Goal: Task Accomplishment & Management: Manage account settings

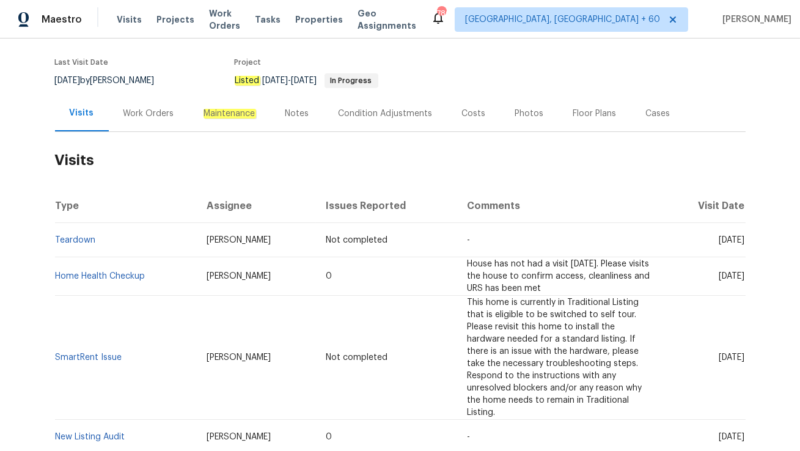
scroll to position [113, 0]
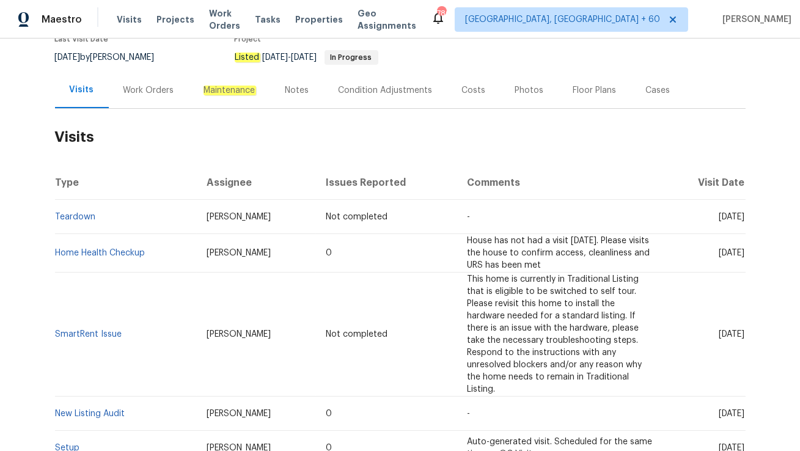
click at [157, 97] on div "Work Orders" at bounding box center [149, 90] width 80 height 36
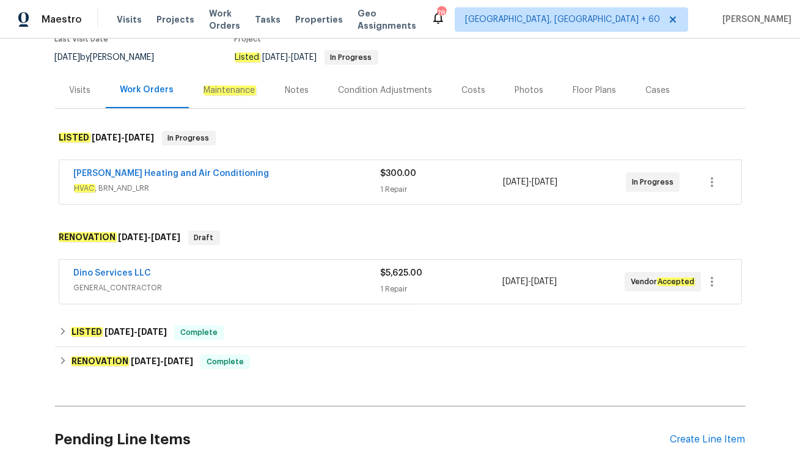
click at [250, 196] on div "Mayer Heating and Air Conditioning HVAC , BRN_AND_LRR $300.00 1 Repair 8/12/202…" at bounding box center [400, 182] width 682 height 44
click at [252, 179] on div "Mayer Heating and Air Conditioning" at bounding box center [227, 174] width 307 height 15
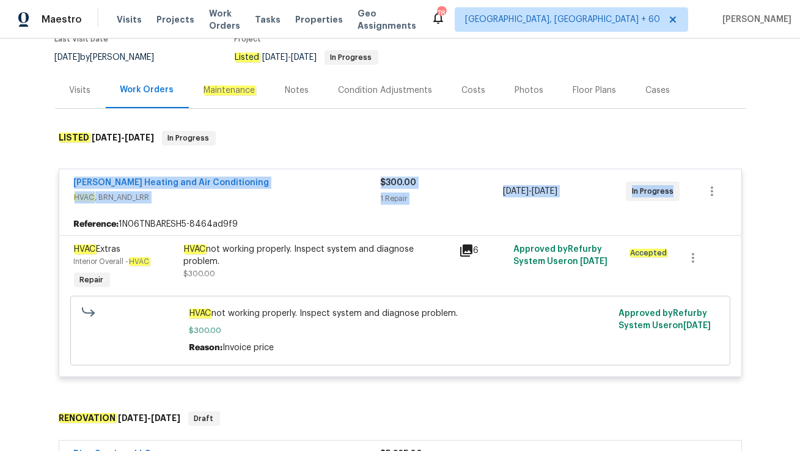
drag, startPoint x: 65, startPoint y: 179, endPoint x: 678, endPoint y: 196, distance: 612.5
click at [678, 196] on div "Mayer Heating and Air Conditioning HVAC , BRN_AND_LRR $300.00 1 Repair 8/12/202…" at bounding box center [400, 191] width 682 height 44
copy div "Mayer Heating and Air Conditioning HVAC , BRN_AND_LRR $300.00 1 Repair 8/12/202…"
click at [111, 180] on link "Mayer Heating and Air Conditioning" at bounding box center [172, 182] width 196 height 9
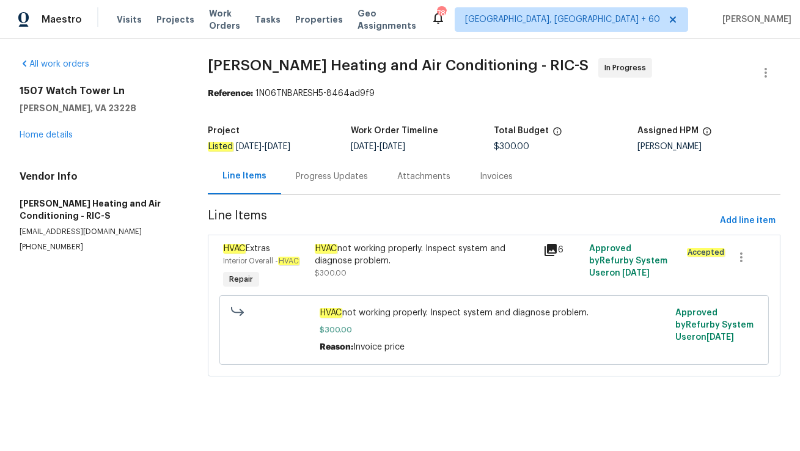
click at [317, 183] on div "Progress Updates" at bounding box center [331, 176] width 101 height 36
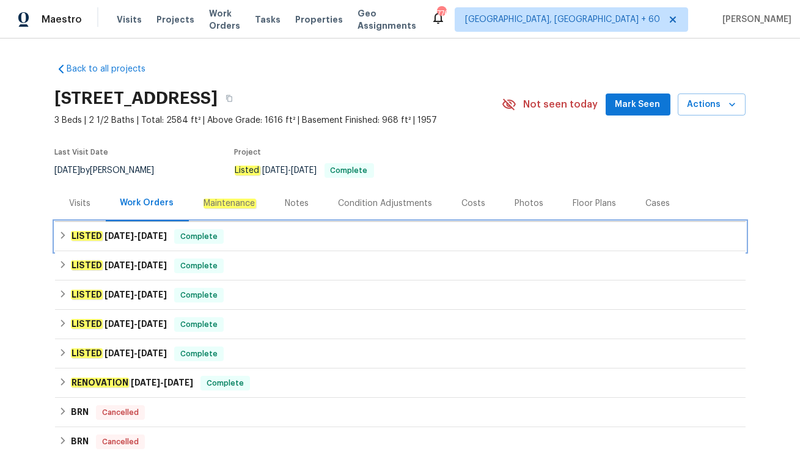
click at [257, 236] on div "LISTED [DATE] - [DATE] Complete" at bounding box center [400, 236] width 683 height 15
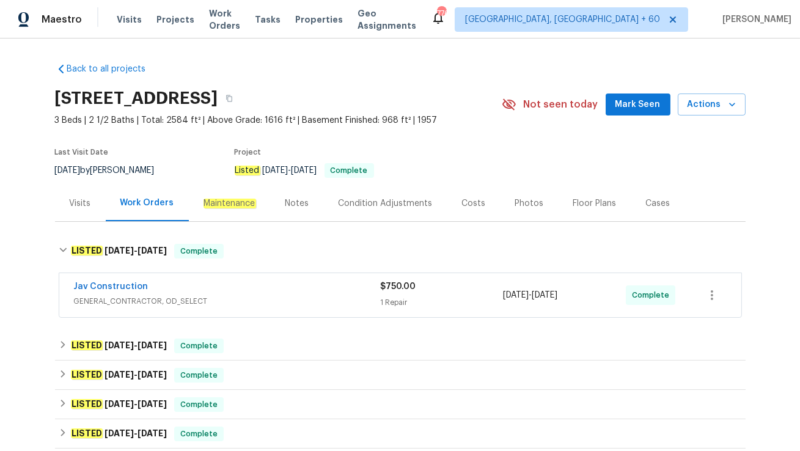
click at [271, 285] on div "Jav Construction" at bounding box center [227, 287] width 307 height 15
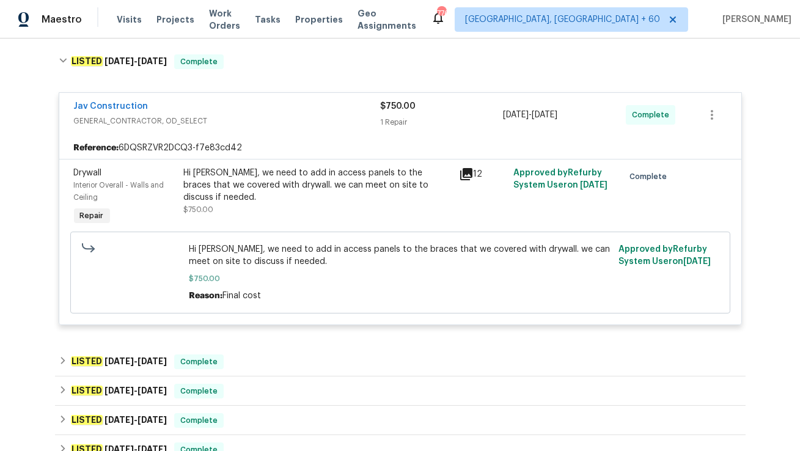
scroll to position [148, 0]
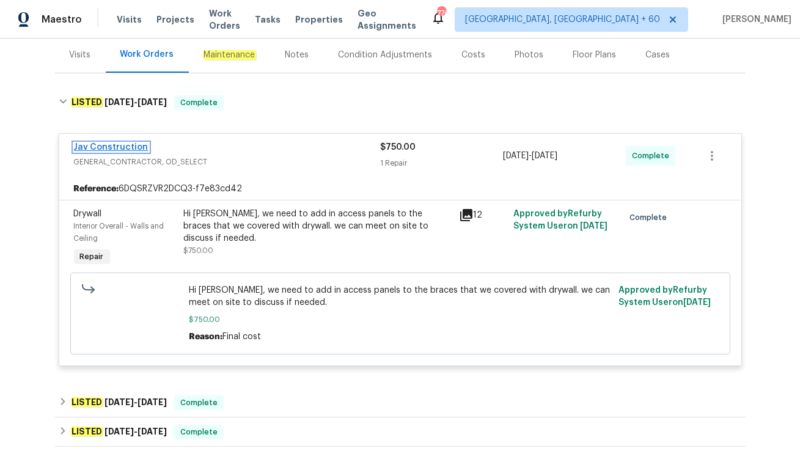
click at [107, 144] on link "Jav Construction" at bounding box center [111, 147] width 75 height 9
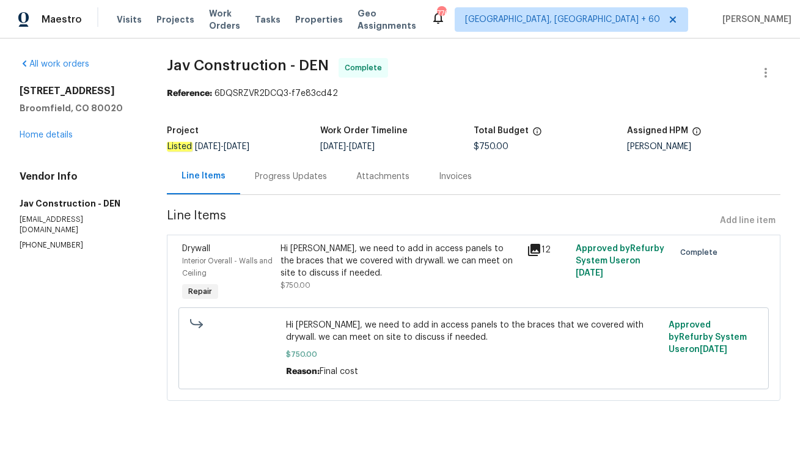
click at [317, 183] on div "Progress Updates" at bounding box center [290, 176] width 101 height 36
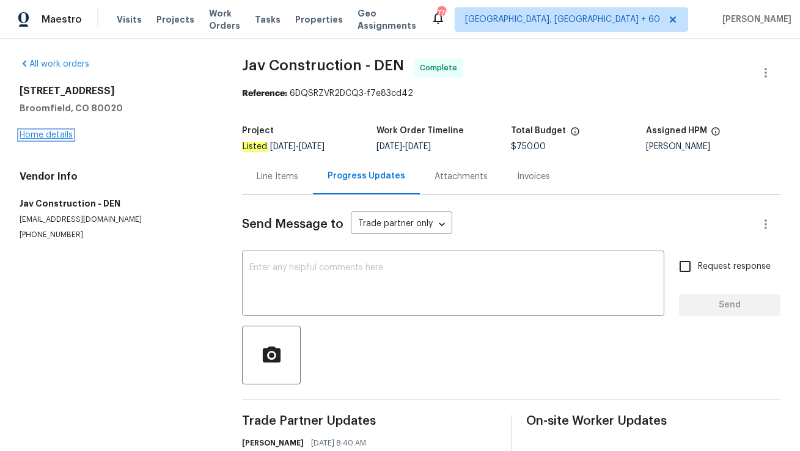
click at [65, 133] on link "Home details" at bounding box center [46, 135] width 53 height 9
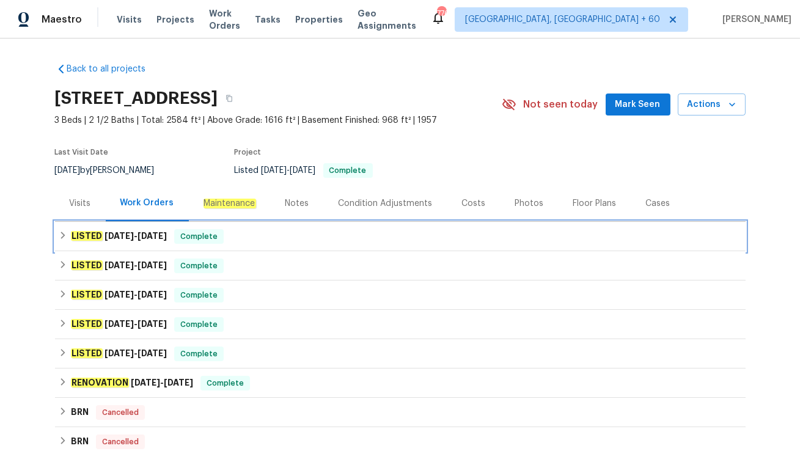
click at [81, 222] on div "LISTED [DATE] - [DATE] Complete" at bounding box center [400, 236] width 690 height 29
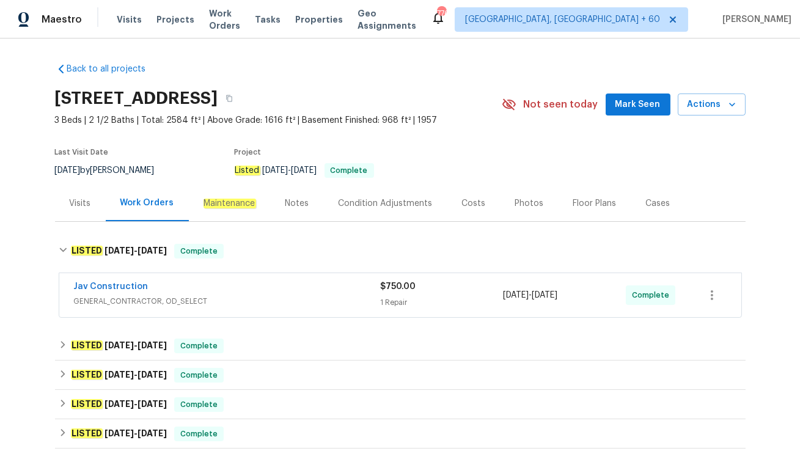
click at [81, 202] on div "Visits" at bounding box center [80, 203] width 21 height 12
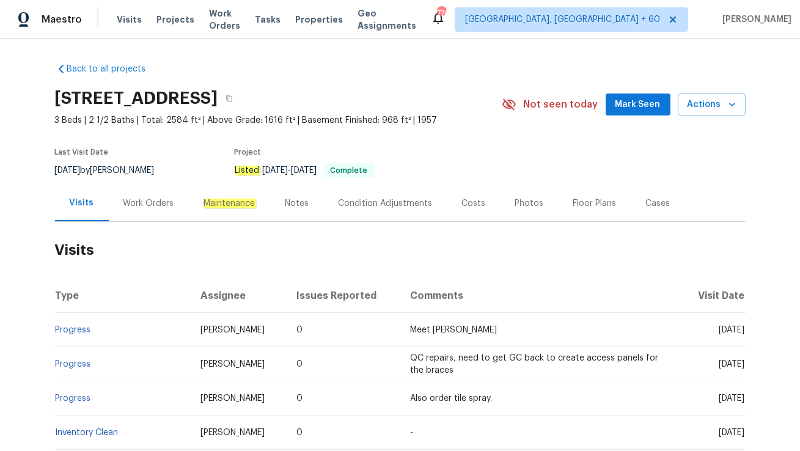
scroll to position [40, 0]
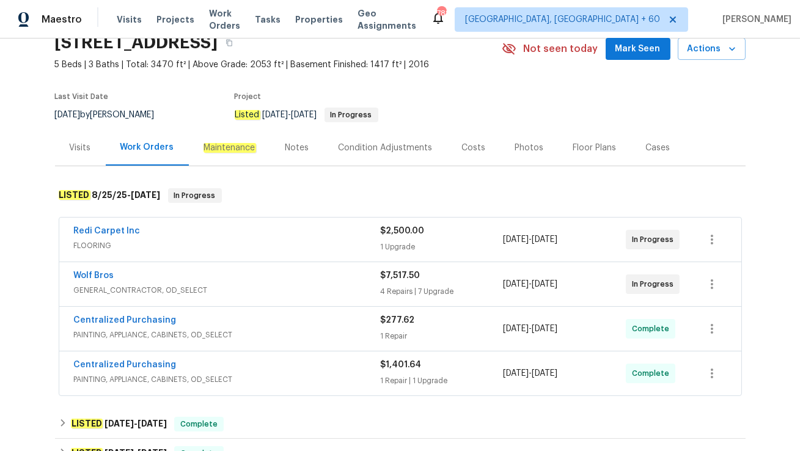
scroll to position [75, 0]
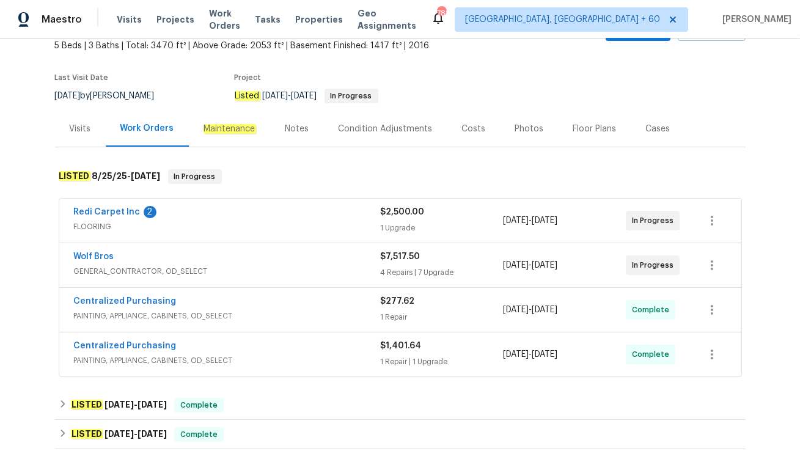
click at [276, 259] on div "Wolf Bros" at bounding box center [227, 258] width 307 height 15
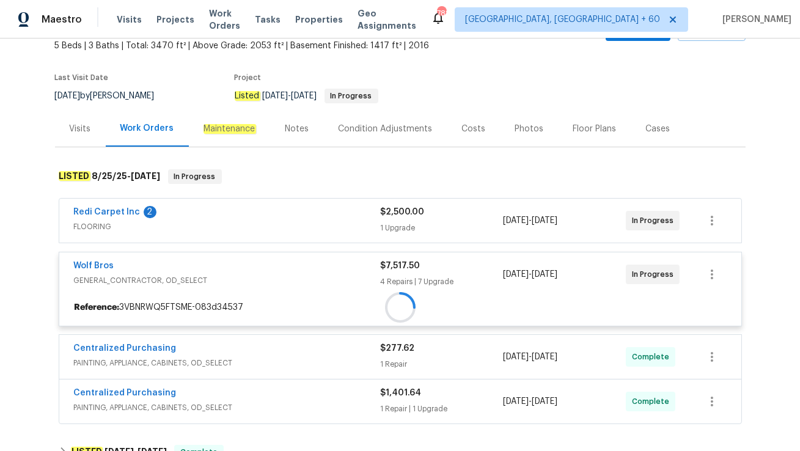
click at [271, 296] on div at bounding box center [400, 307] width 682 height 22
click at [269, 220] on div at bounding box center [400, 292] width 690 height 271
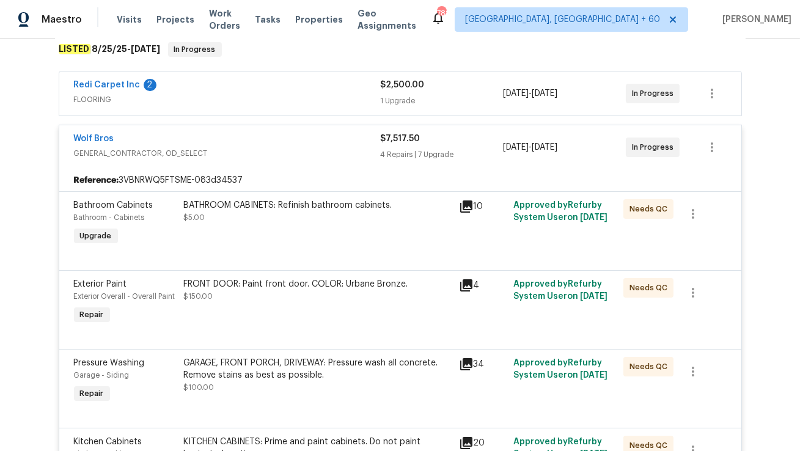
scroll to position [90, 0]
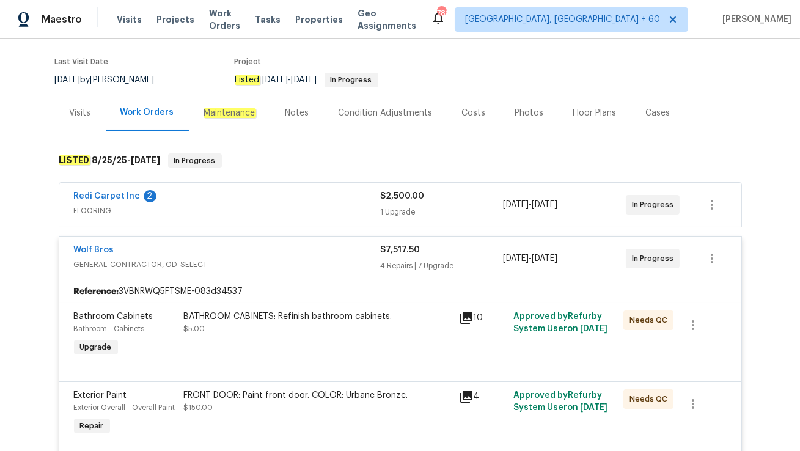
click at [232, 194] on div "Redi Carpet Inc 2" at bounding box center [227, 197] width 307 height 15
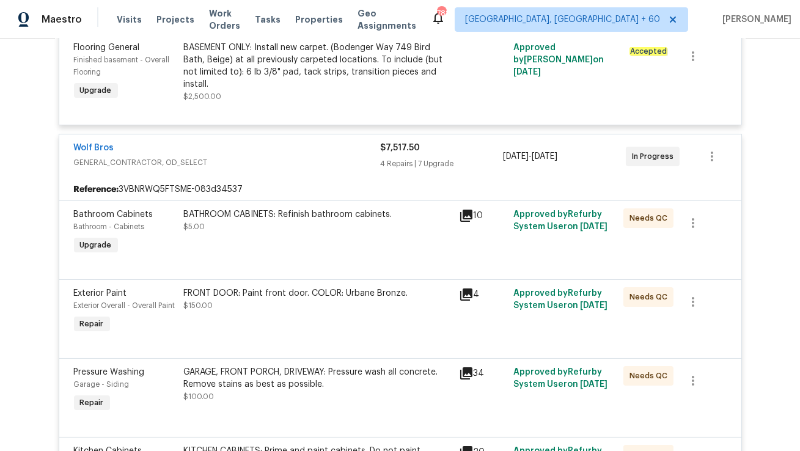
scroll to position [332, 0]
